Goal: Task Accomplishment & Management: Use online tool/utility

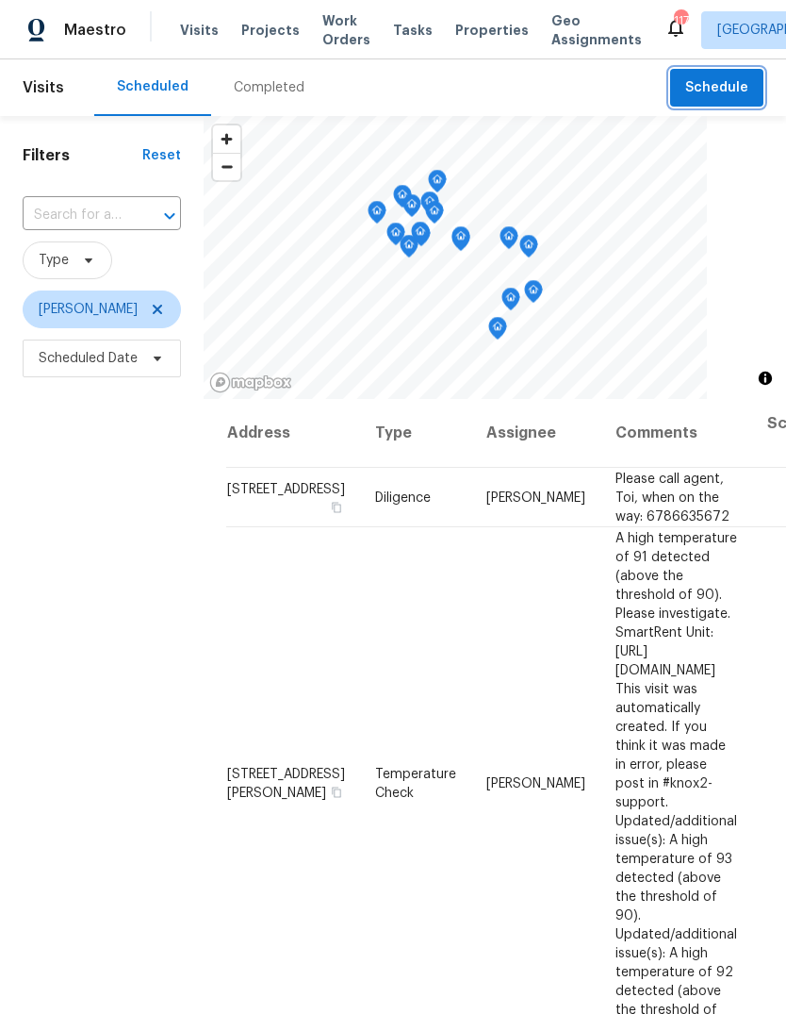
click at [719, 91] on span "Schedule" at bounding box center [716, 88] width 63 height 24
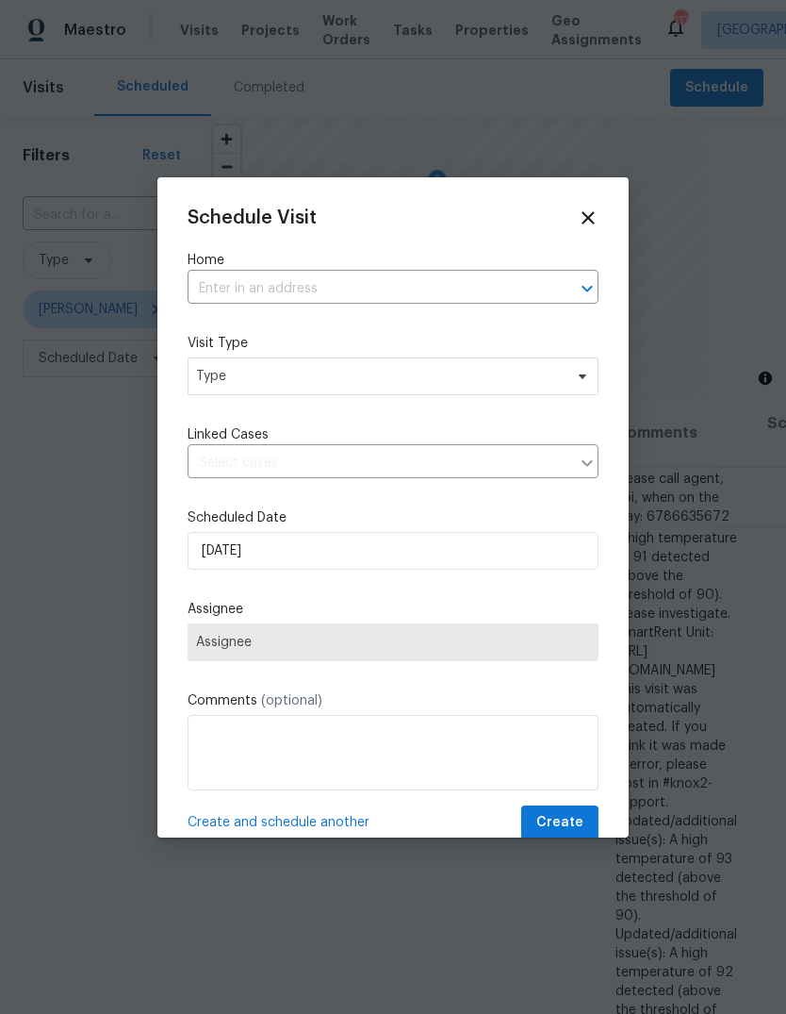
click at [502, 291] on input "text" at bounding box center [367, 288] width 358 height 29
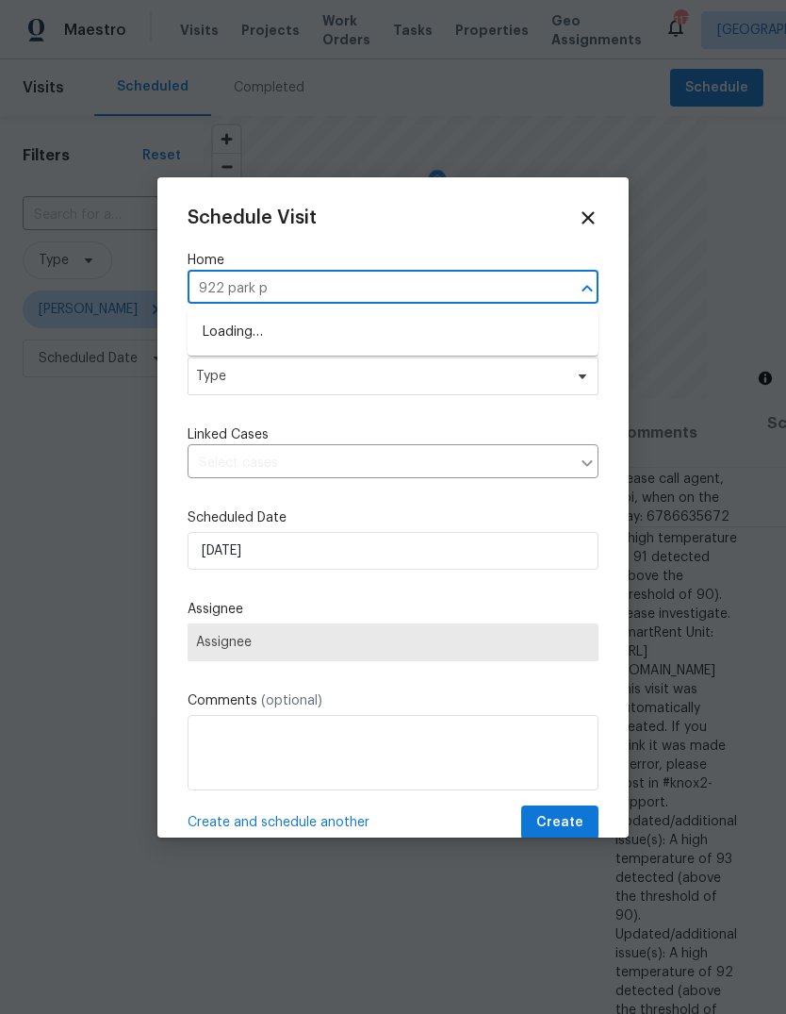
type input "922 park pl"
click at [399, 328] on li "922 Park Pl NE, Conyers, GA 30012" at bounding box center [393, 332] width 411 height 31
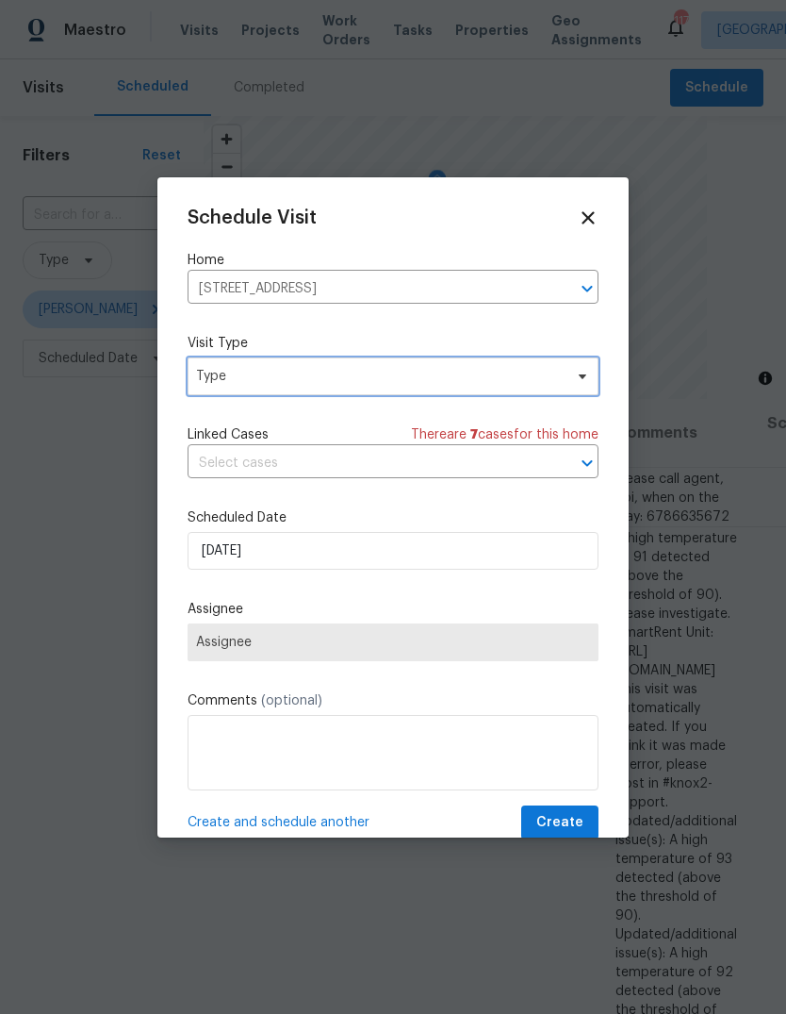
click at [466, 381] on span "Type" at bounding box center [379, 376] width 367 height 19
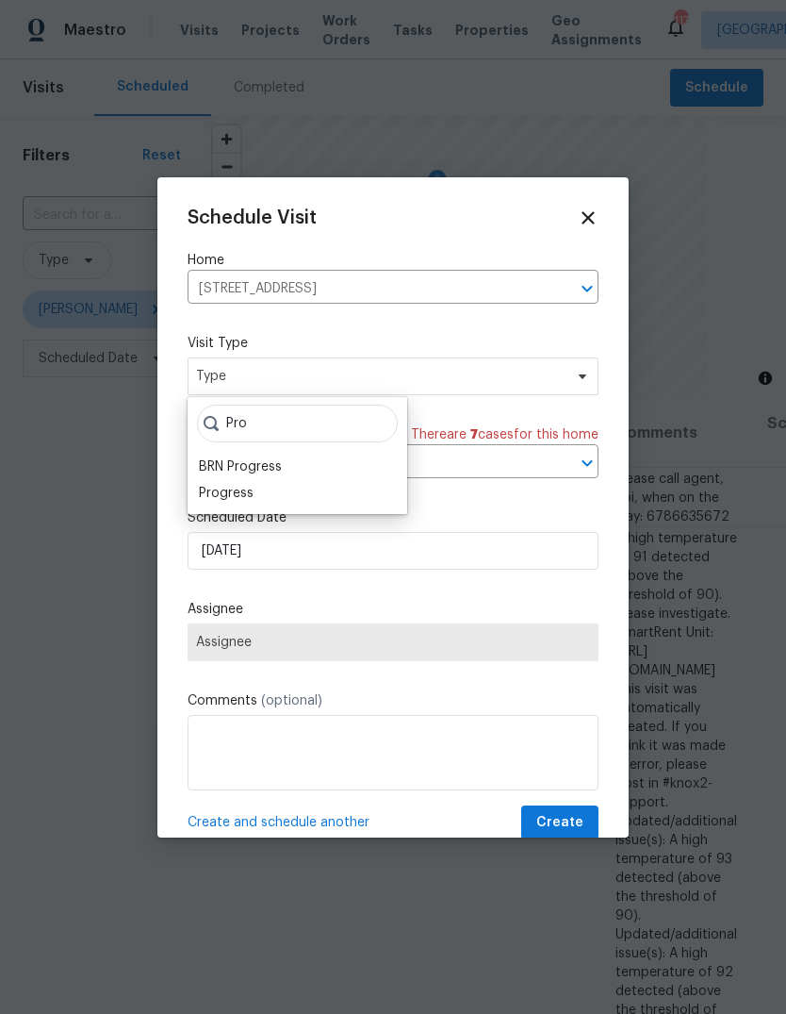
type input "Pro"
click at [219, 502] on div "Progress" at bounding box center [226, 493] width 55 height 19
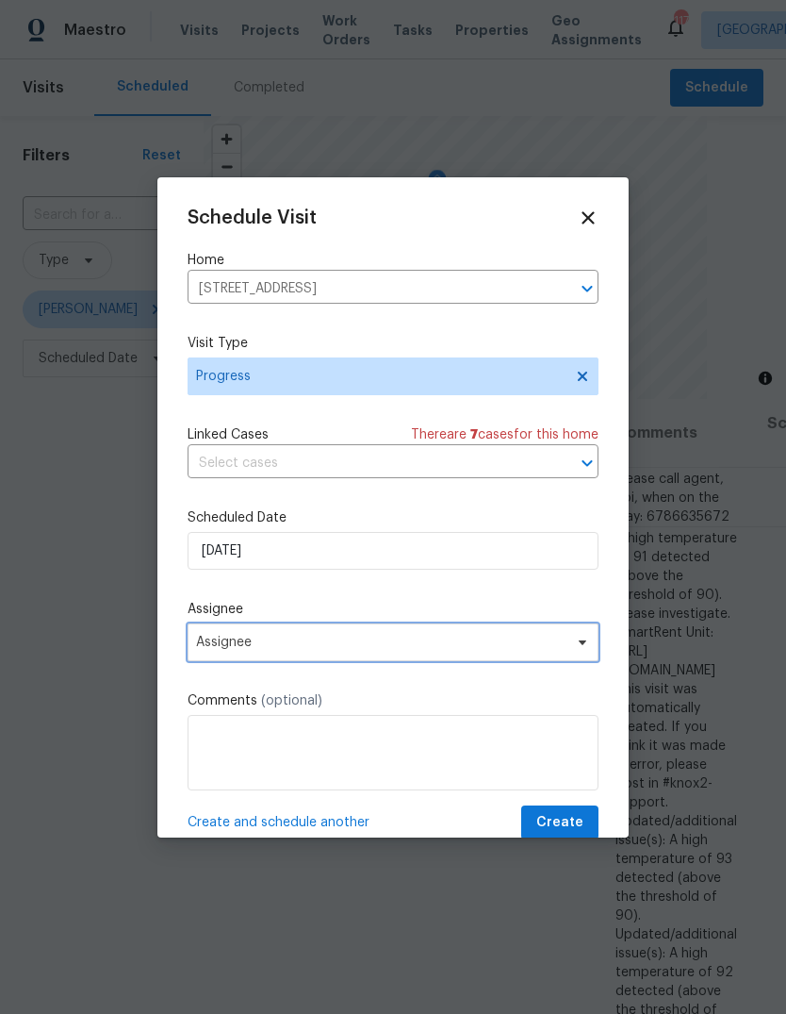
click at [511, 647] on span "Assignee" at bounding box center [381, 642] width 370 height 15
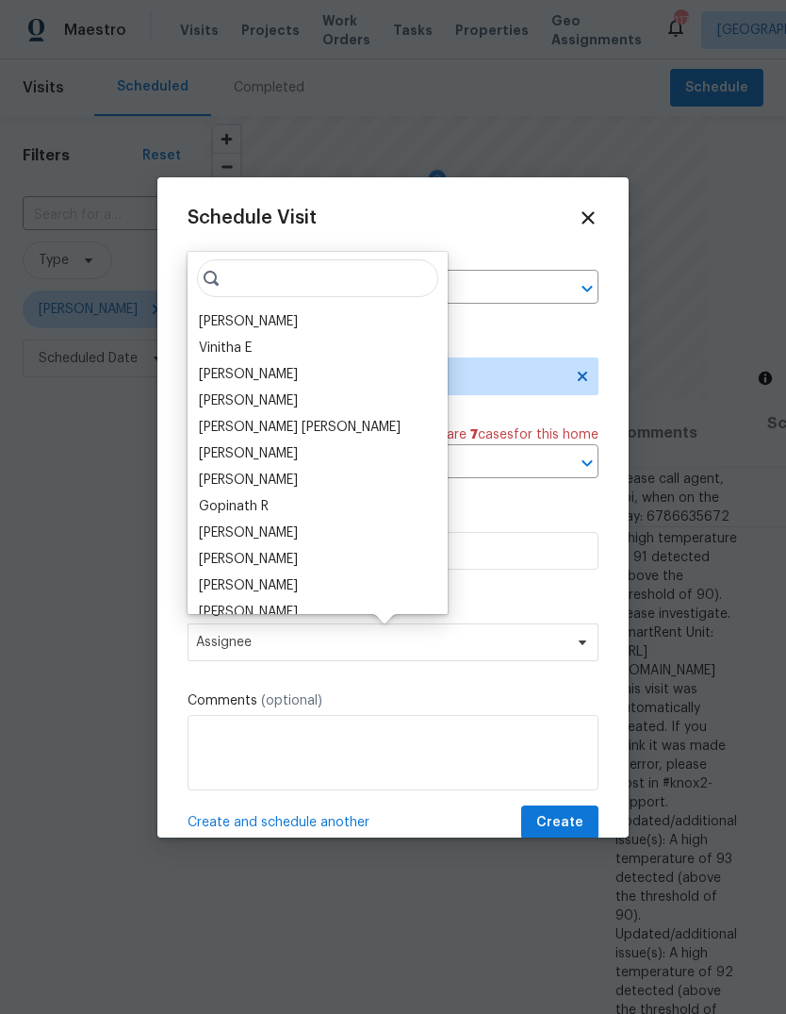
click at [219, 315] on div "[PERSON_NAME]" at bounding box center [248, 321] width 99 height 19
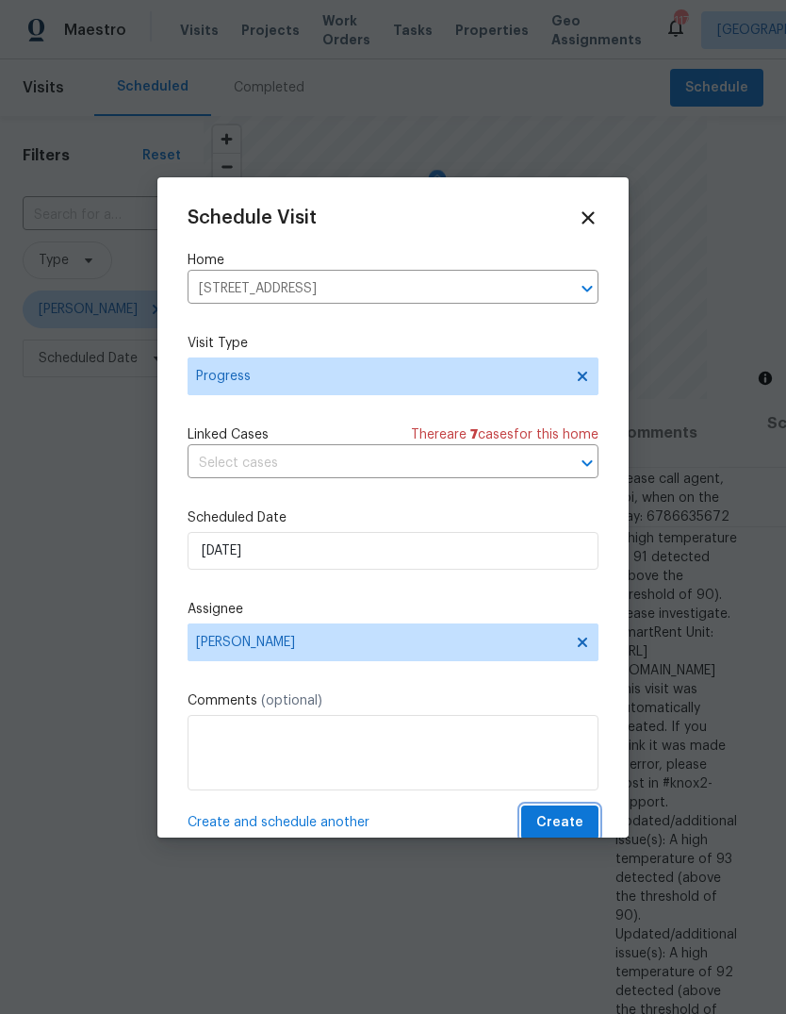
click at [591, 816] on button "Create" at bounding box center [559, 822] width 77 height 35
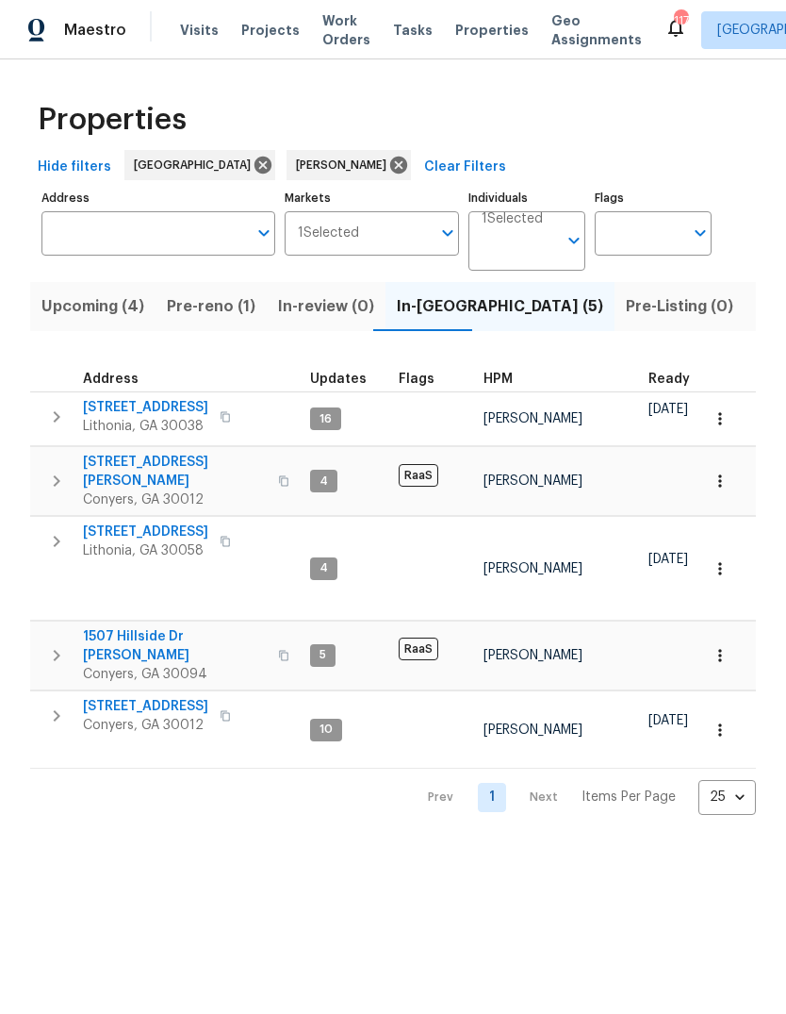
click at [103, 697] on span "922 Park Pl NE" at bounding box center [145, 706] width 125 height 19
